Goal: Communication & Community: Answer question/provide support

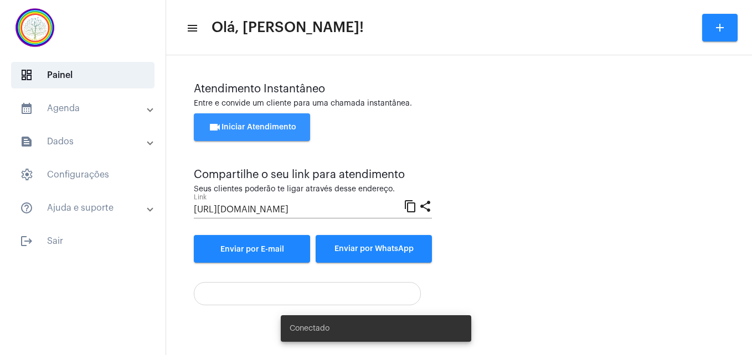
click at [251, 120] on button "videocam Iniciar Atendimento" at bounding box center [252, 128] width 116 height 28
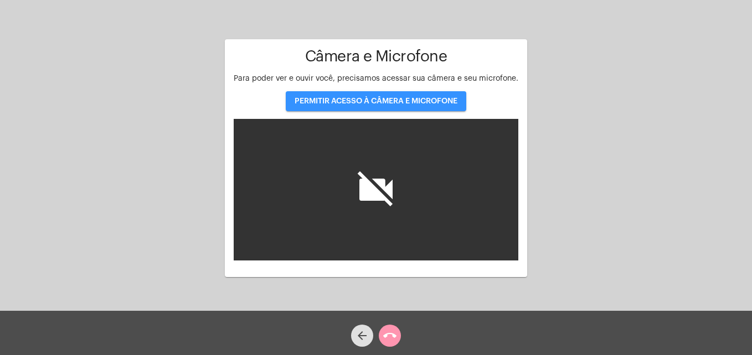
click at [358, 95] on button "PERMITIR ACESSO À CÂMERA E MICROFONE" at bounding box center [376, 101] width 181 height 20
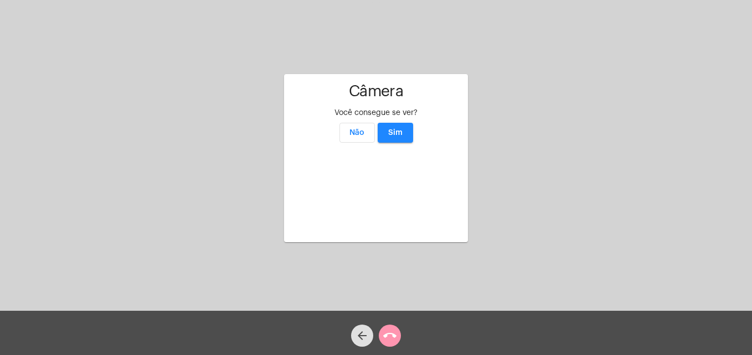
click at [401, 129] on span "Sim" at bounding box center [395, 133] width 14 height 8
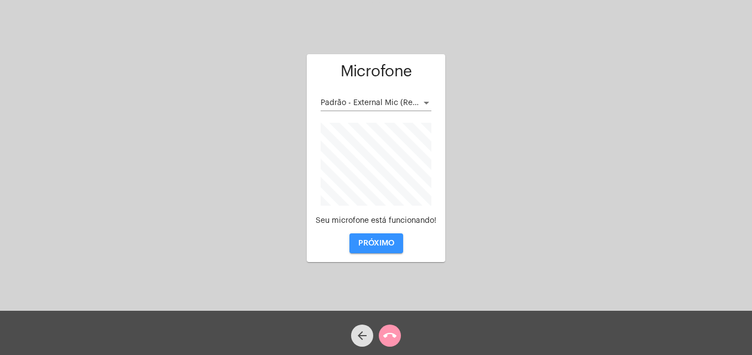
click at [379, 242] on span "PRÓXIMO" at bounding box center [376, 244] width 36 height 8
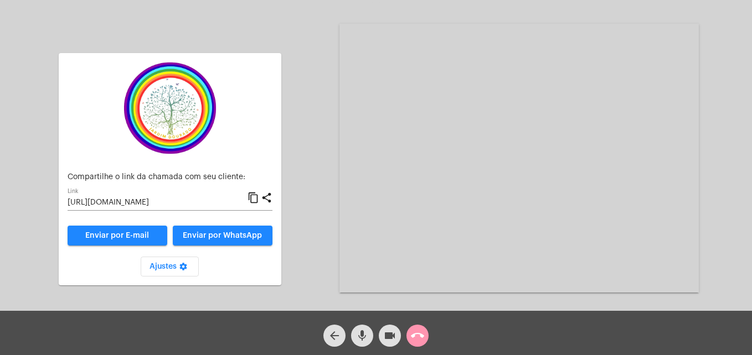
click at [254, 198] on mat-icon "content_copy" at bounding box center [254, 198] width 12 height 13
click at [240, 232] on span "Enviar por WhatsApp" at bounding box center [222, 236] width 79 height 8
click at [255, 197] on mat-icon "content_copy" at bounding box center [254, 198] width 12 height 13
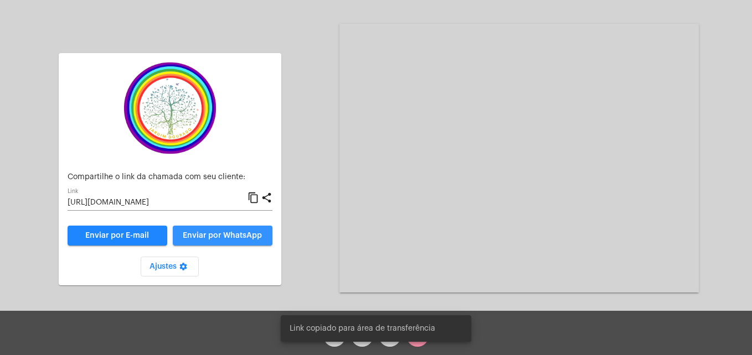
click at [240, 236] on span "Enviar por WhatsApp" at bounding box center [222, 236] width 79 height 8
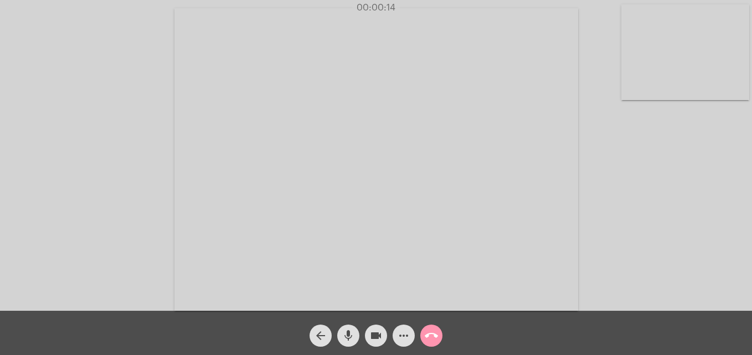
click at [638, 96] on video at bounding box center [685, 52] width 128 height 96
click at [293, 293] on video at bounding box center [477, 158] width 404 height 303
